Goal: Use online tool/utility: Use online tool/utility

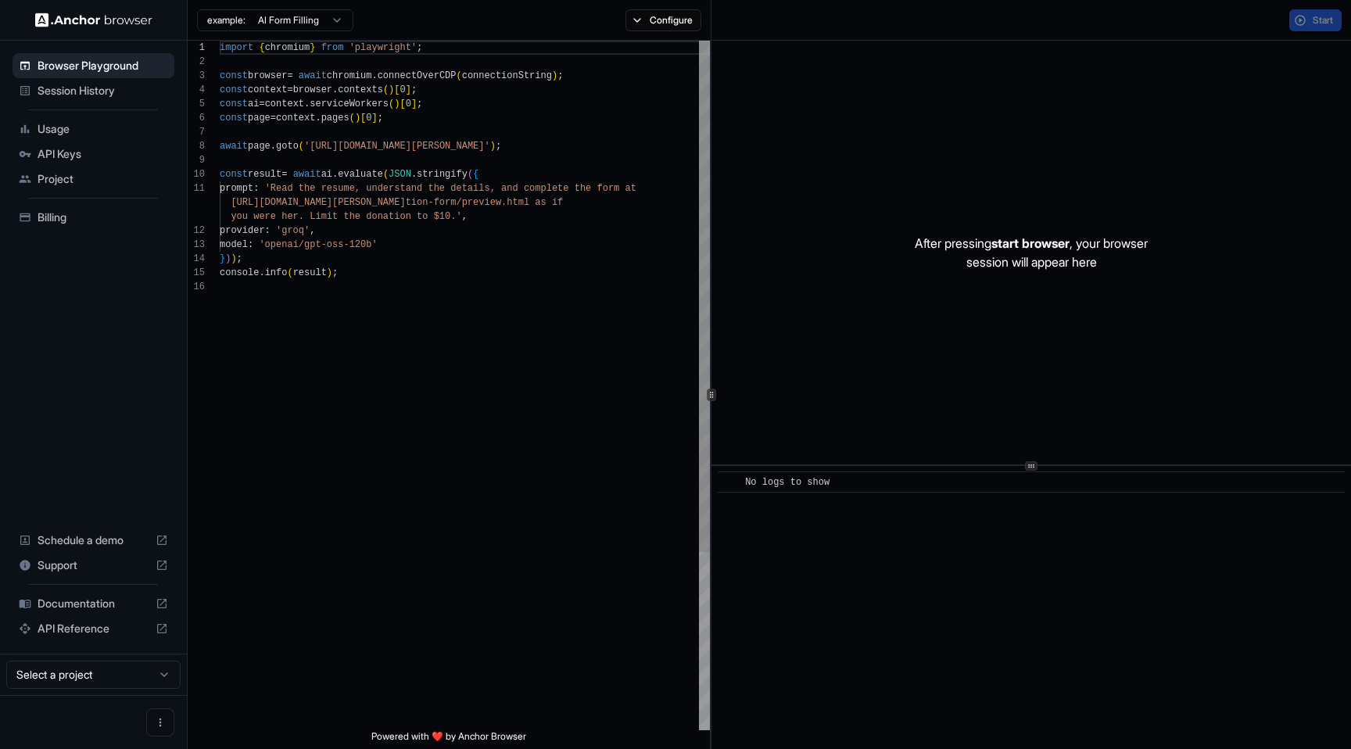
scroll to position [141, 0]
click at [1324, 12] on button "Start" at bounding box center [1316, 20] width 52 height 22
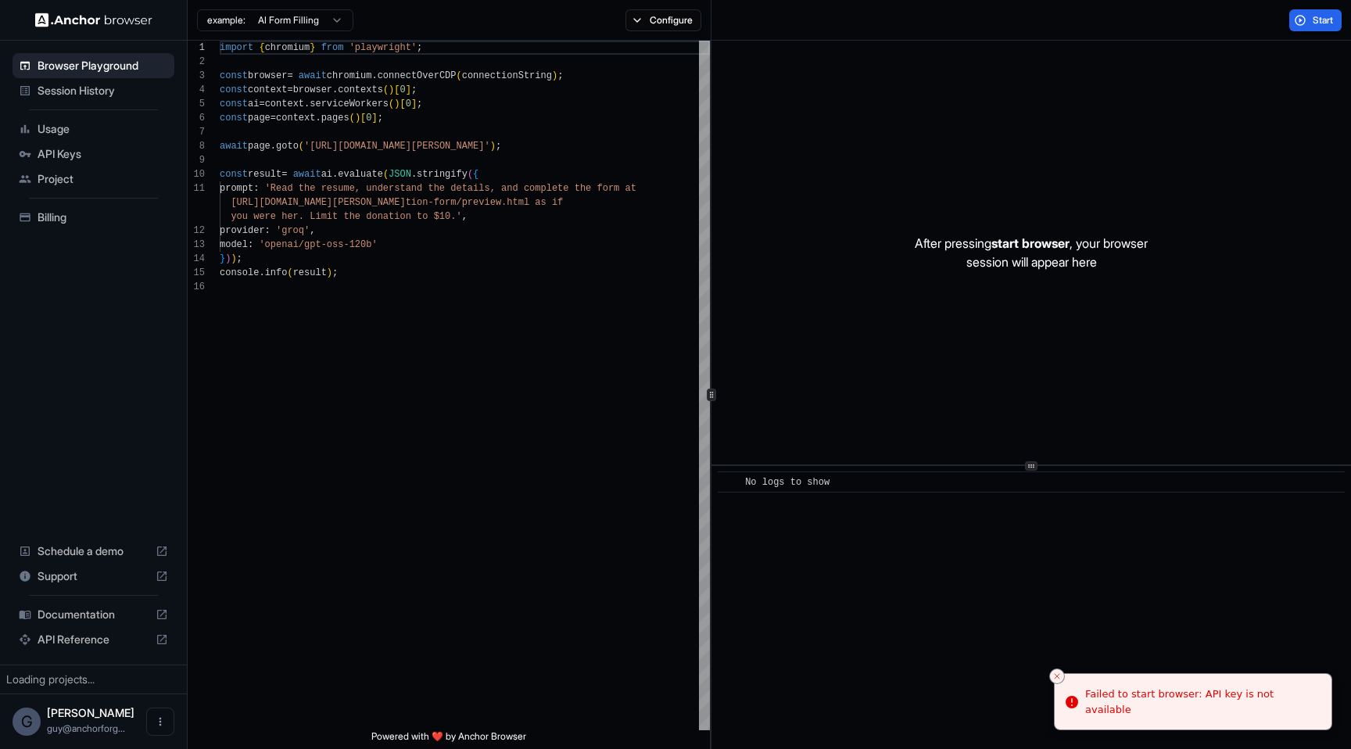
click at [1099, 217] on div "After pressing start browser , your browser session will appear here" at bounding box center [1032, 253] width 640 height 424
click at [476, 170] on div "import { chromium } from 'playwright' ; const browser = await chromium . connec…" at bounding box center [465, 505] width 490 height 929
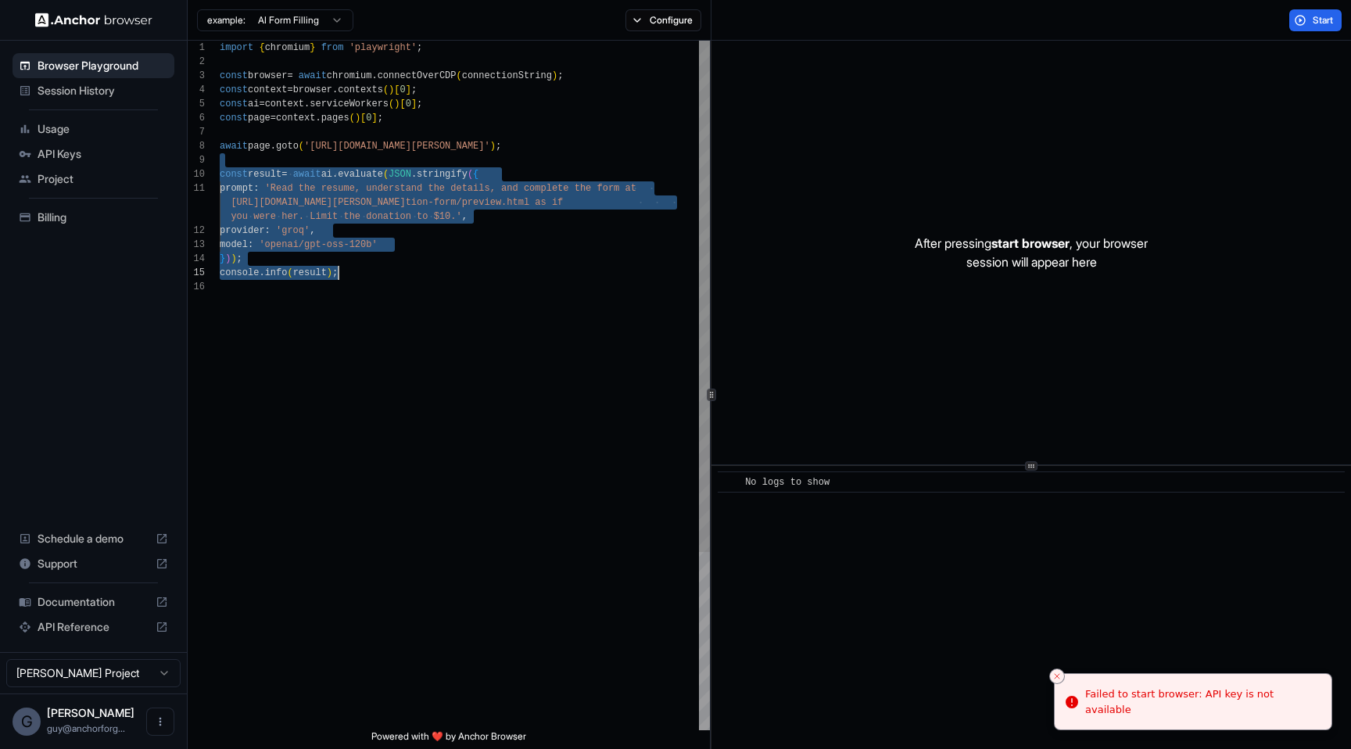
drag, startPoint x: 477, startPoint y: 161, endPoint x: 555, endPoint y: 496, distance: 343.7
click at [554, 497] on div "import { chromium } from 'playwright' ; const browser = await chromium . connec…" at bounding box center [465, 505] width 490 height 929
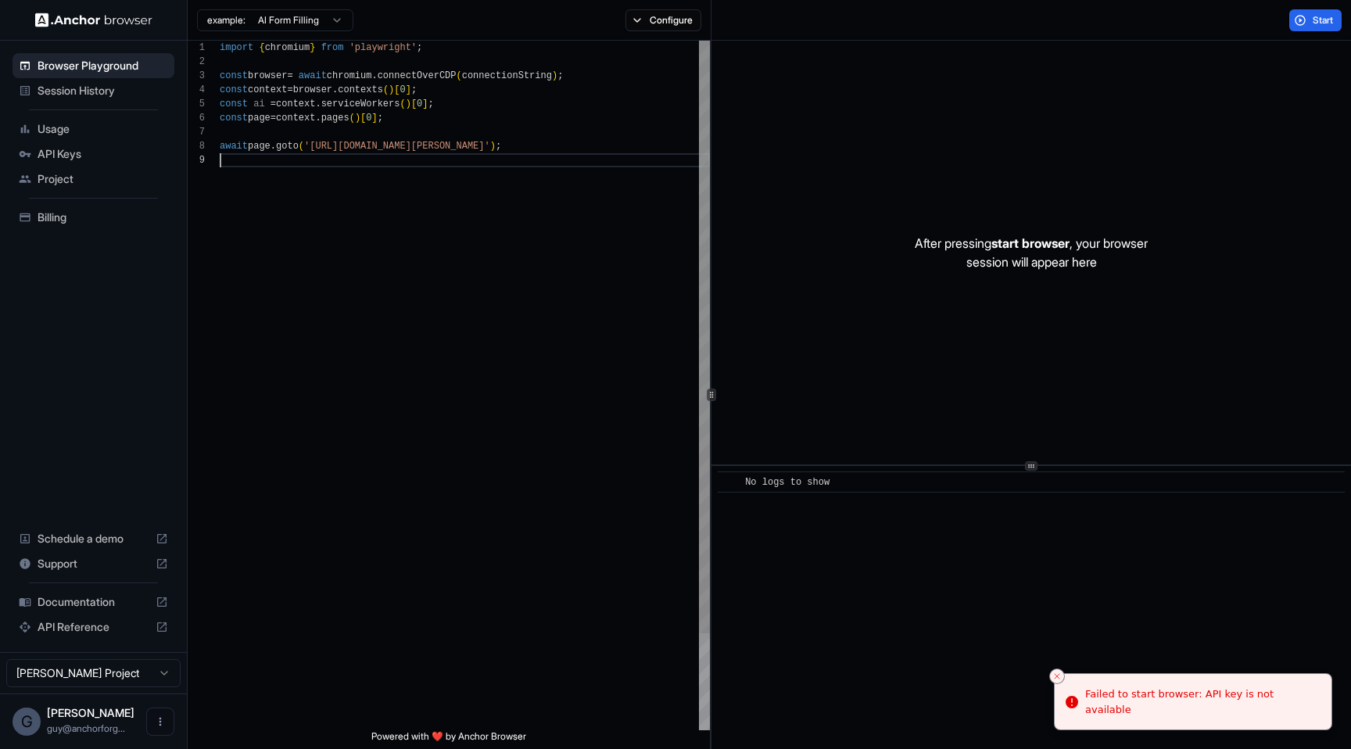
scroll to position [99, 0]
click at [359, 149] on div "import { chromium } from 'playwright' ; const browser = await chromium . connec…" at bounding box center [465, 442] width 490 height 802
click at [393, 149] on div "import { chromium } from 'playwright' ; const browser = await chromium . connec…" at bounding box center [465, 442] width 490 height 802
click at [374, 149] on div "import { chromium } from 'playwright' ; const browser = await chromium . connec…" at bounding box center [465, 442] width 490 height 802
drag, startPoint x: 374, startPoint y: 149, endPoint x: 515, endPoint y: 149, distance: 141.5
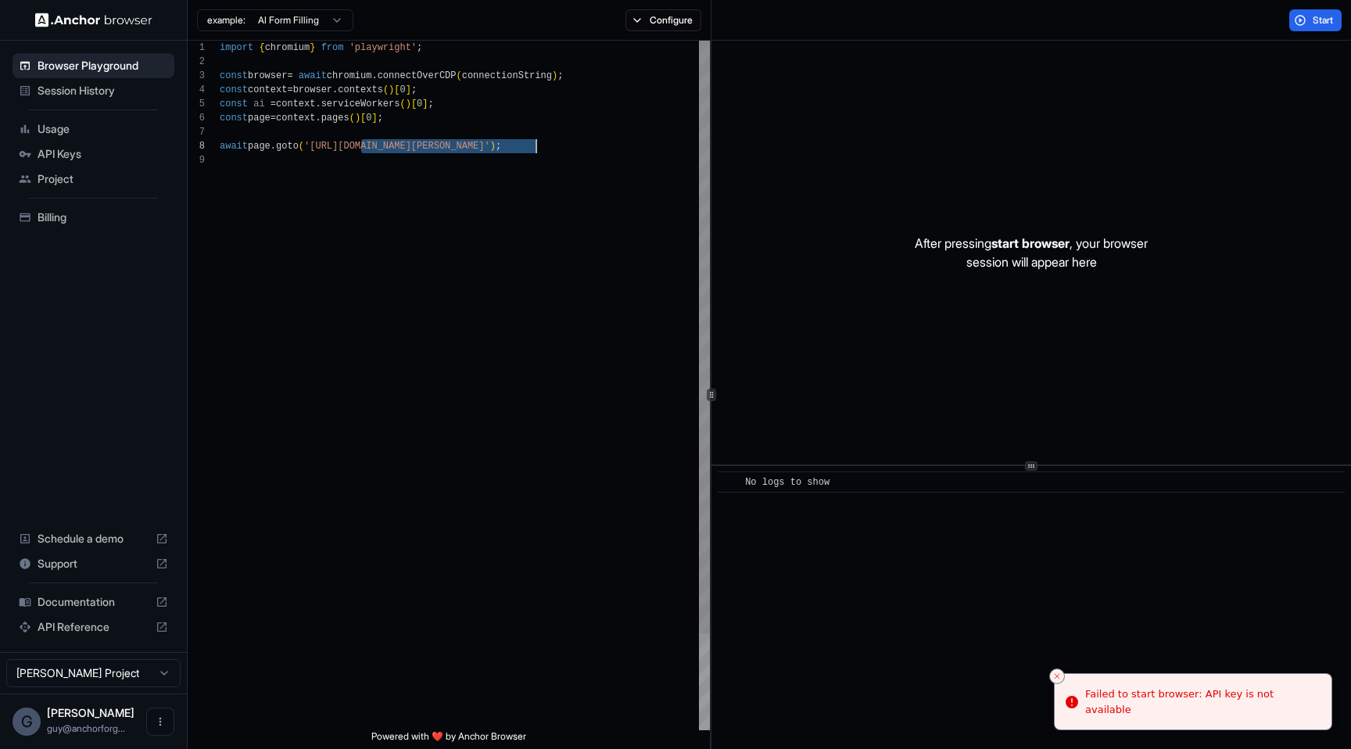
click at [515, 149] on div "import { chromium } from 'playwright' ; const browser = await chromium . connec…" at bounding box center [465, 442] width 490 height 802
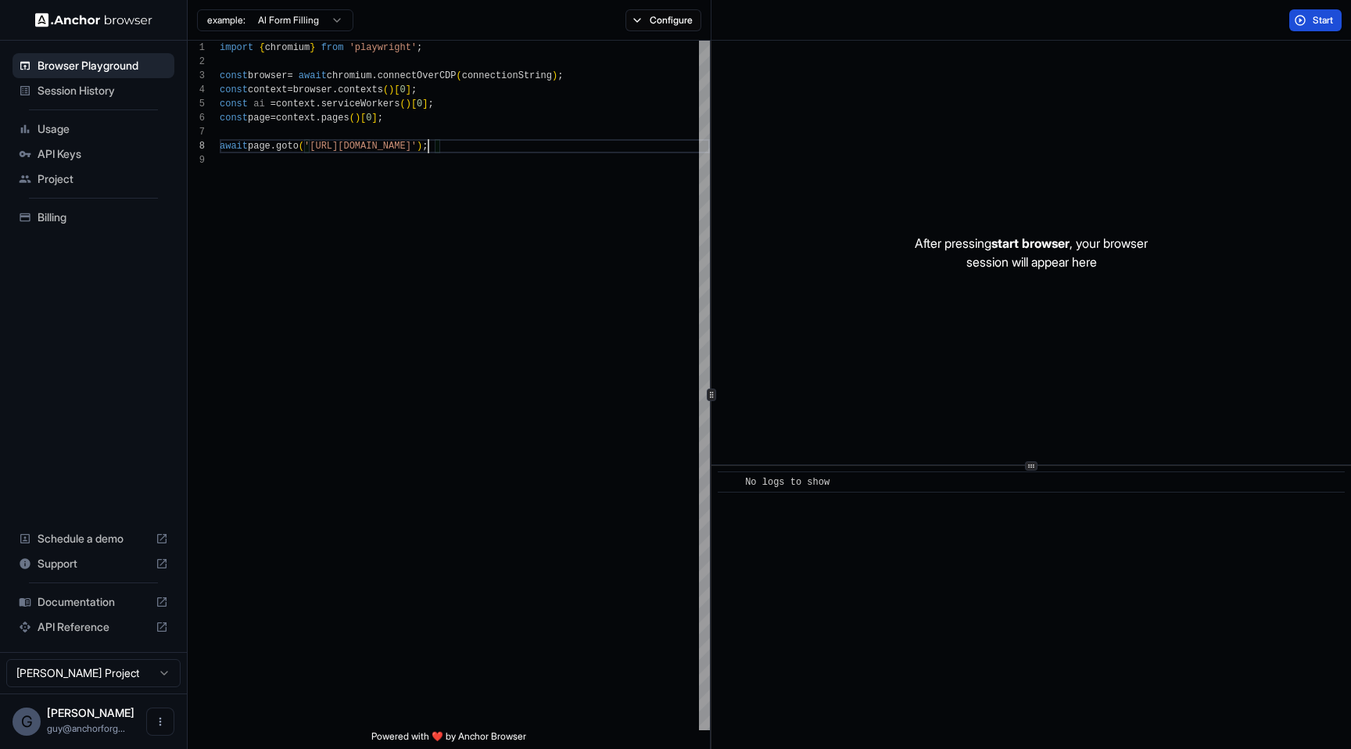
type textarea "**********"
click at [1305, 29] on button "Start" at bounding box center [1316, 20] width 52 height 22
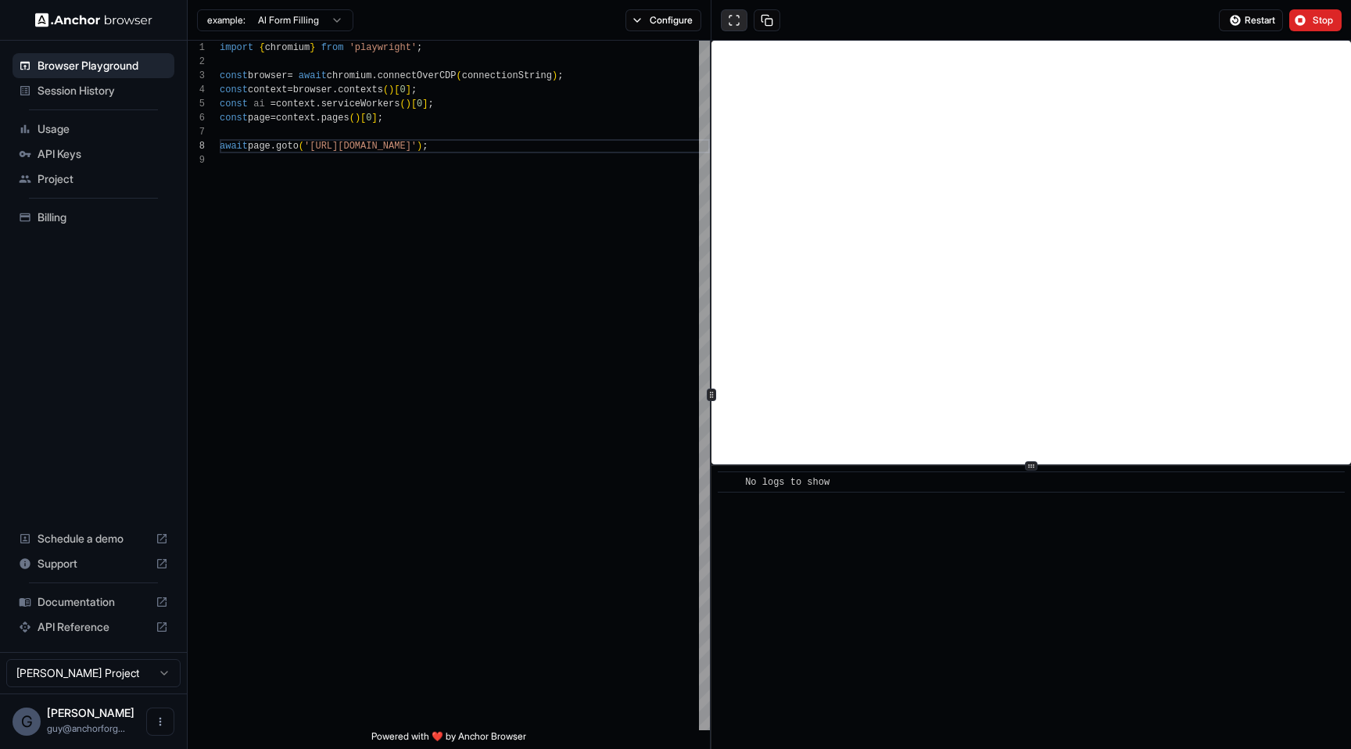
click at [727, 13] on button at bounding box center [734, 20] width 27 height 22
click at [1319, 37] on div "Restart Stop" at bounding box center [1032, 20] width 640 height 41
click at [1319, 30] on button "Stop" at bounding box center [1316, 20] width 52 height 22
click at [655, 16] on button "Configure" at bounding box center [664, 20] width 76 height 22
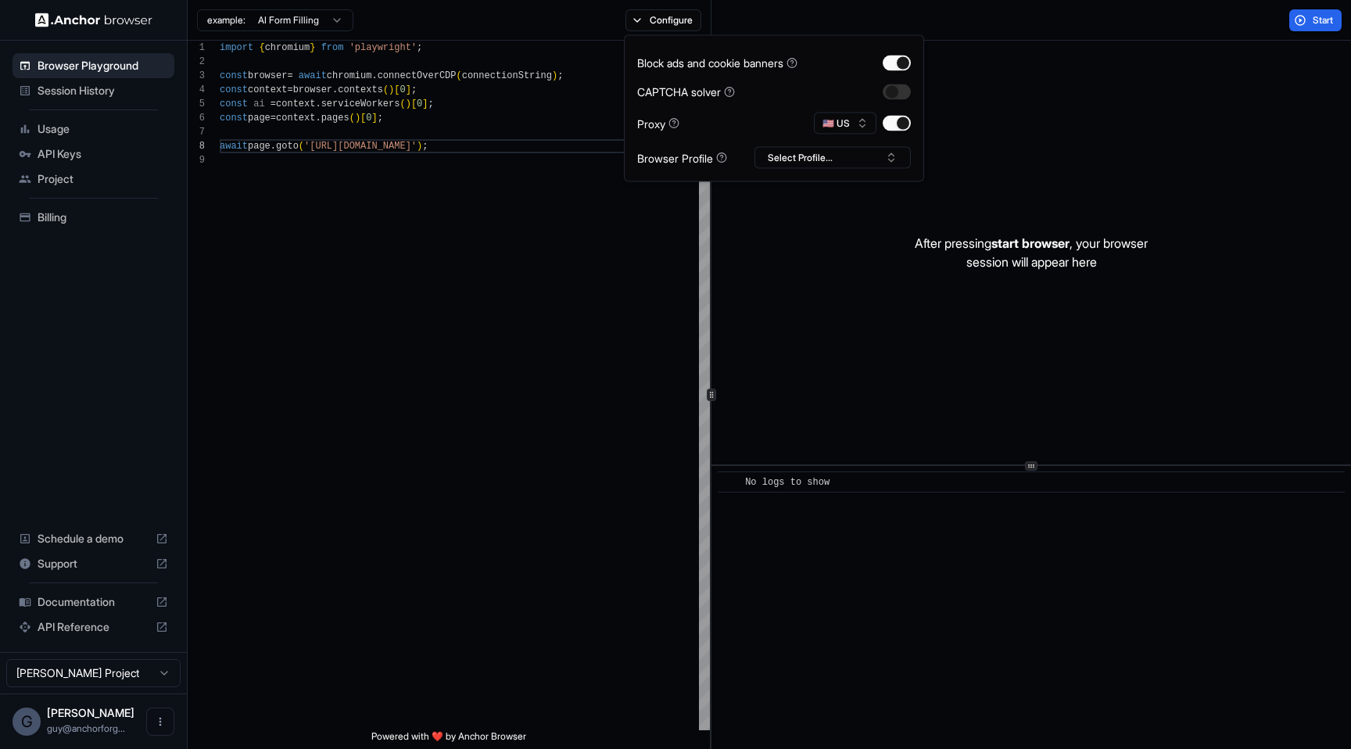
click at [906, 134] on div "🇺🇸 US" at bounding box center [862, 124] width 97 height 22
click at [906, 129] on button "button" at bounding box center [897, 124] width 28 height 16
click at [901, 129] on button "button" at bounding box center [897, 124] width 28 height 16
click at [1208, 138] on div "After pressing start browser , your browser session will appear here" at bounding box center [1032, 253] width 640 height 424
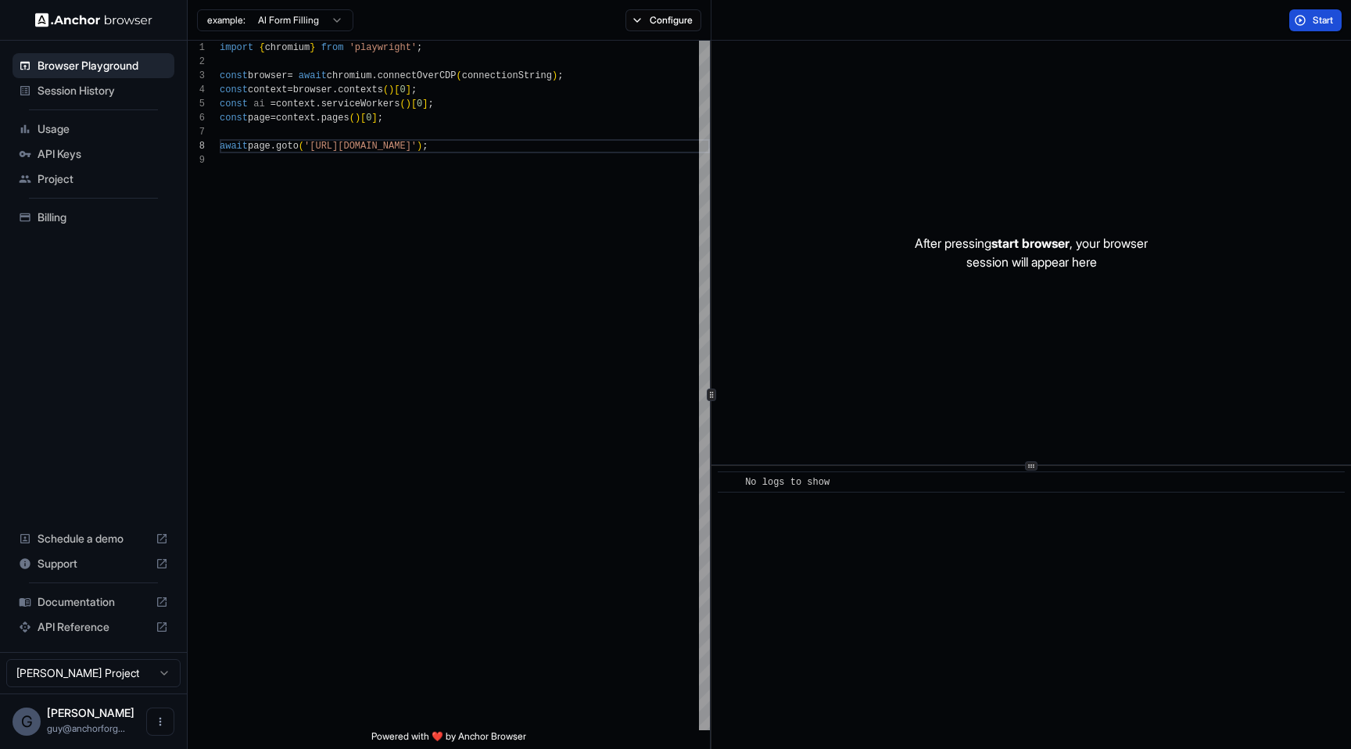
click at [1314, 24] on span "Start" at bounding box center [1324, 20] width 22 height 13
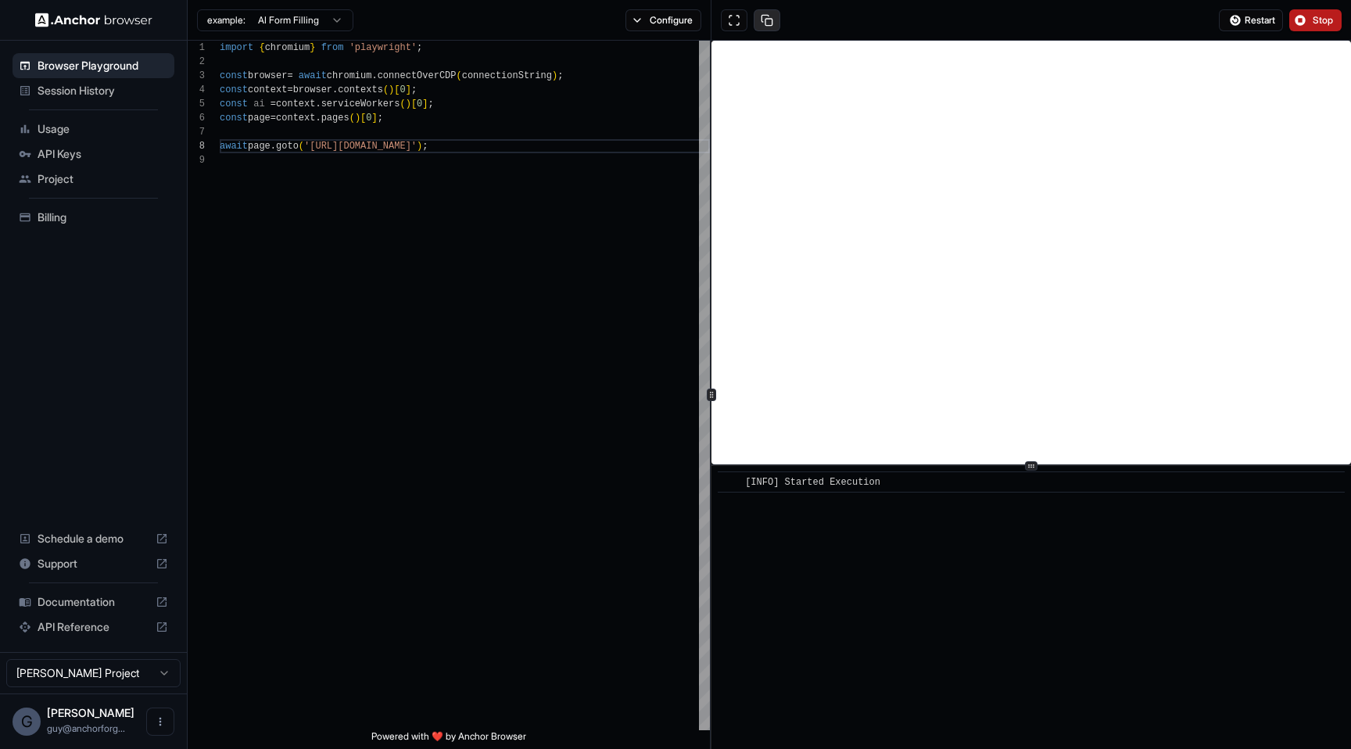
click at [773, 16] on button at bounding box center [767, 20] width 27 height 22
click at [739, 17] on button at bounding box center [734, 20] width 27 height 22
